Goal: Find specific page/section: Find specific page/section

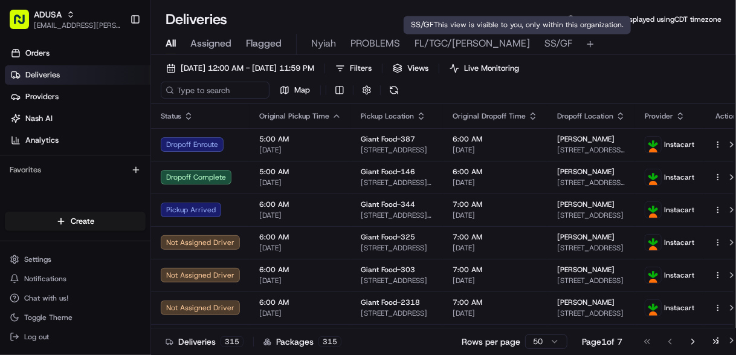
click at [544, 43] on span "SS/GF" at bounding box center [558, 43] width 28 height 14
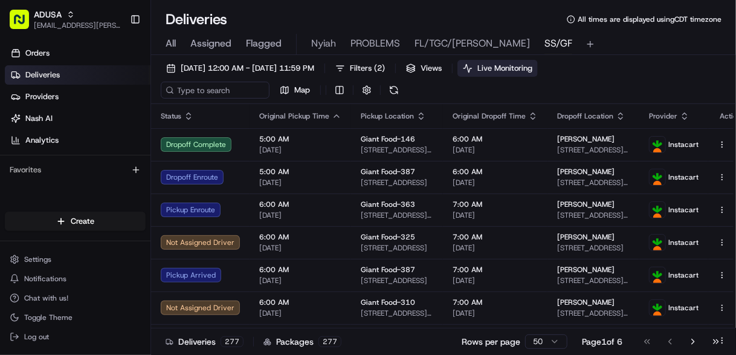
click at [532, 70] on span "Live Monitoring" at bounding box center [504, 68] width 55 height 11
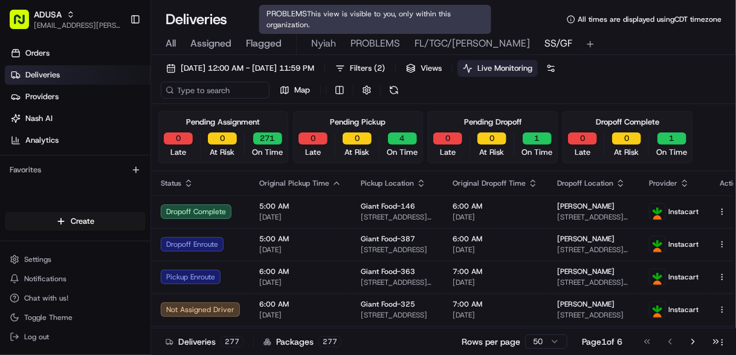
click at [371, 42] on span "PROBLEMS" at bounding box center [375, 43] width 50 height 14
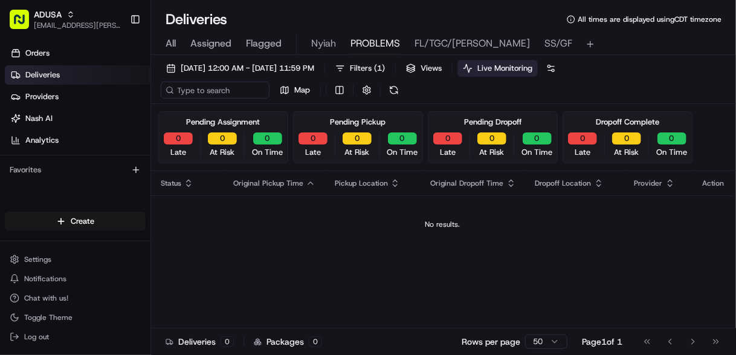
click at [525, 69] on span "Live Monitoring" at bounding box center [504, 68] width 55 height 11
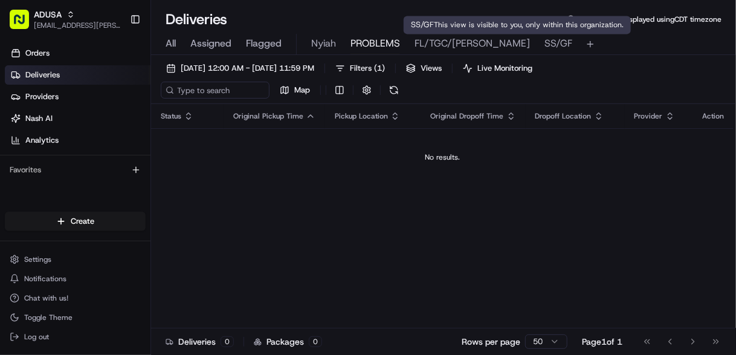
click at [544, 42] on span "SS/GF" at bounding box center [558, 43] width 28 height 14
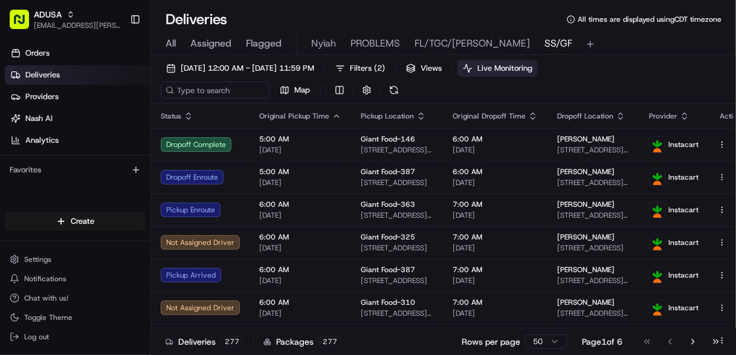
click at [531, 65] on span "Live Monitoring" at bounding box center [504, 68] width 55 height 11
